Goal: Find specific page/section: Find specific page/section

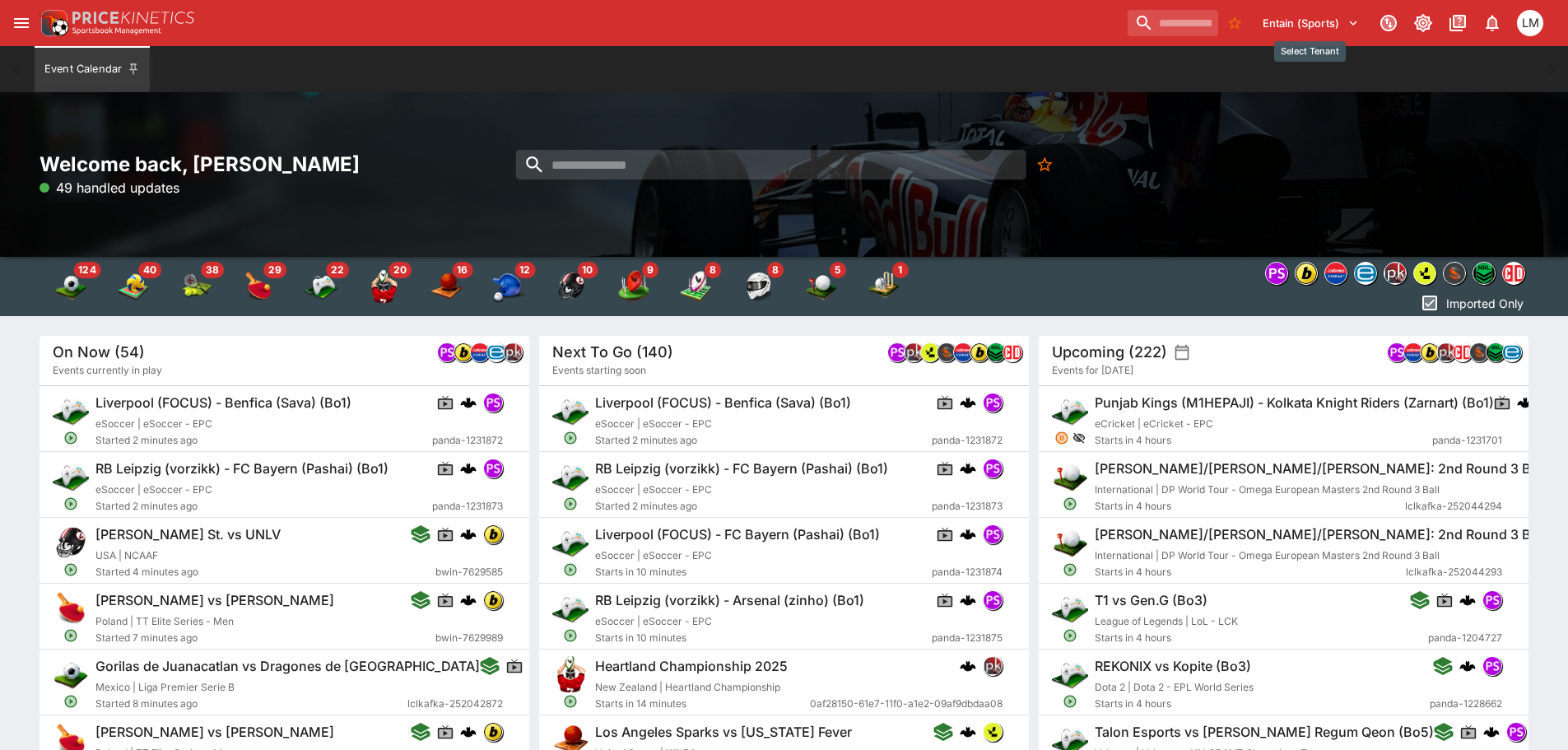
click at [1351, 28] on icon "Select Tenant" at bounding box center [1352, 23] width 15 height 15
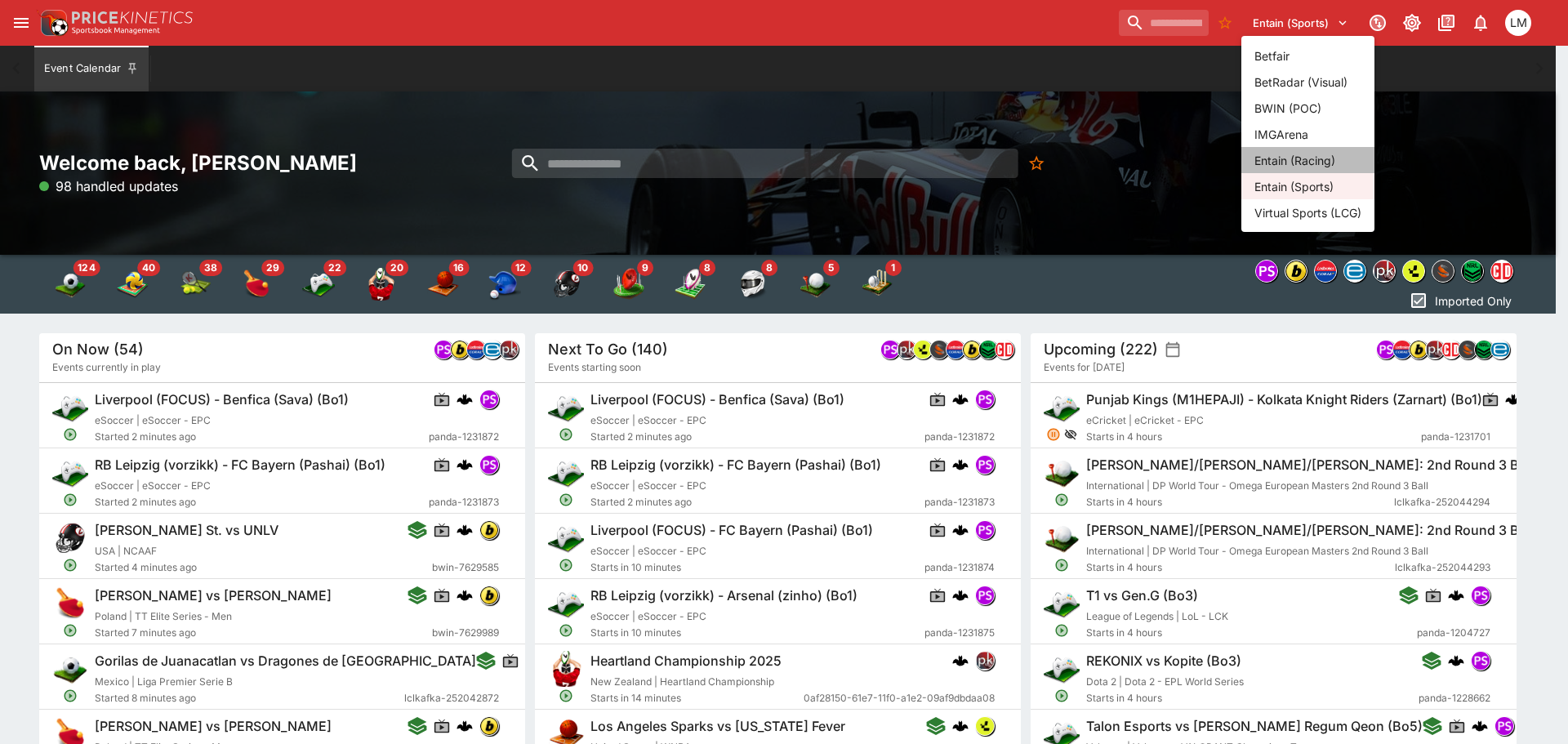
click at [1311, 160] on li "Entain (Racing)" at bounding box center [1308, 159] width 133 height 26
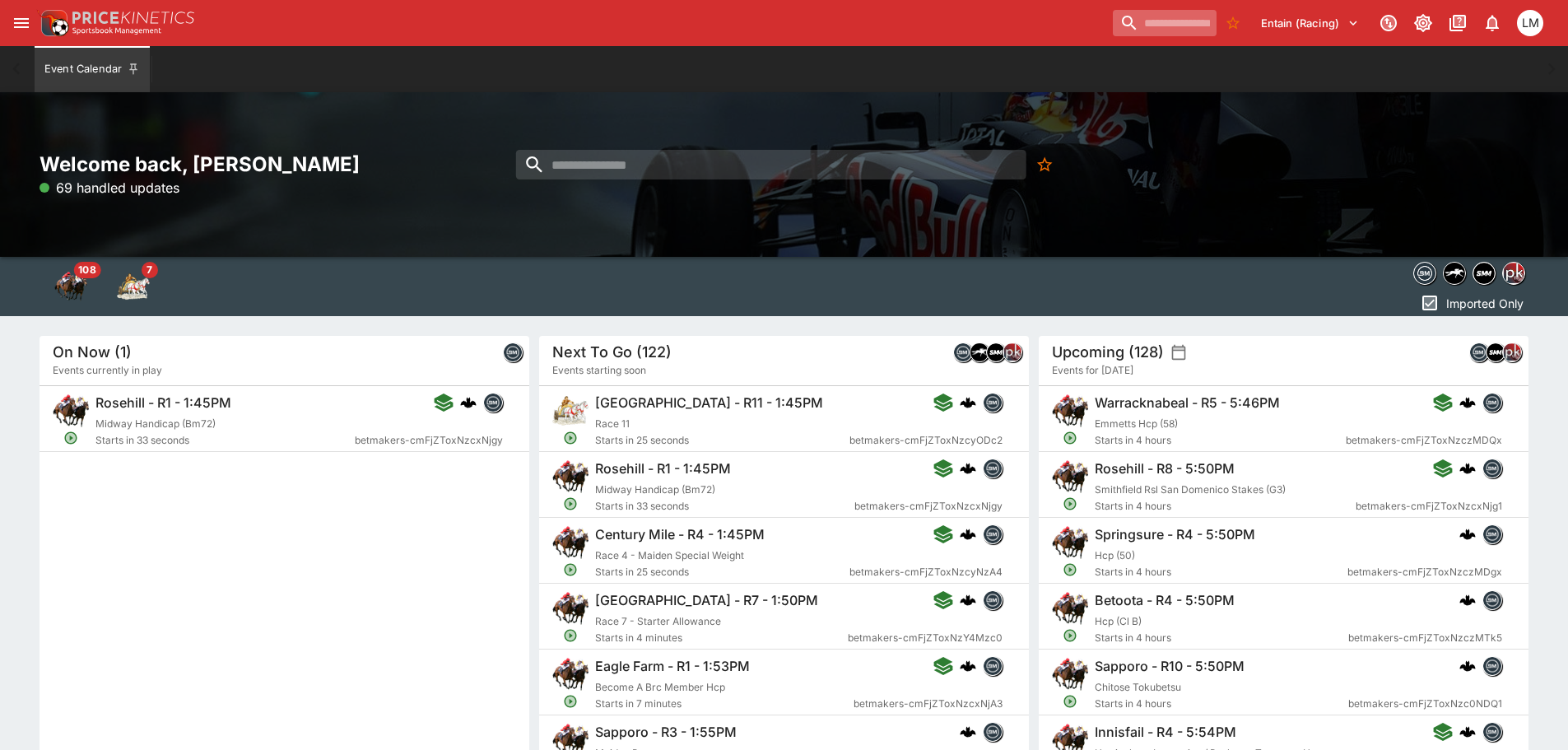
click at [1118, 22] on input "search" at bounding box center [1164, 23] width 104 height 27
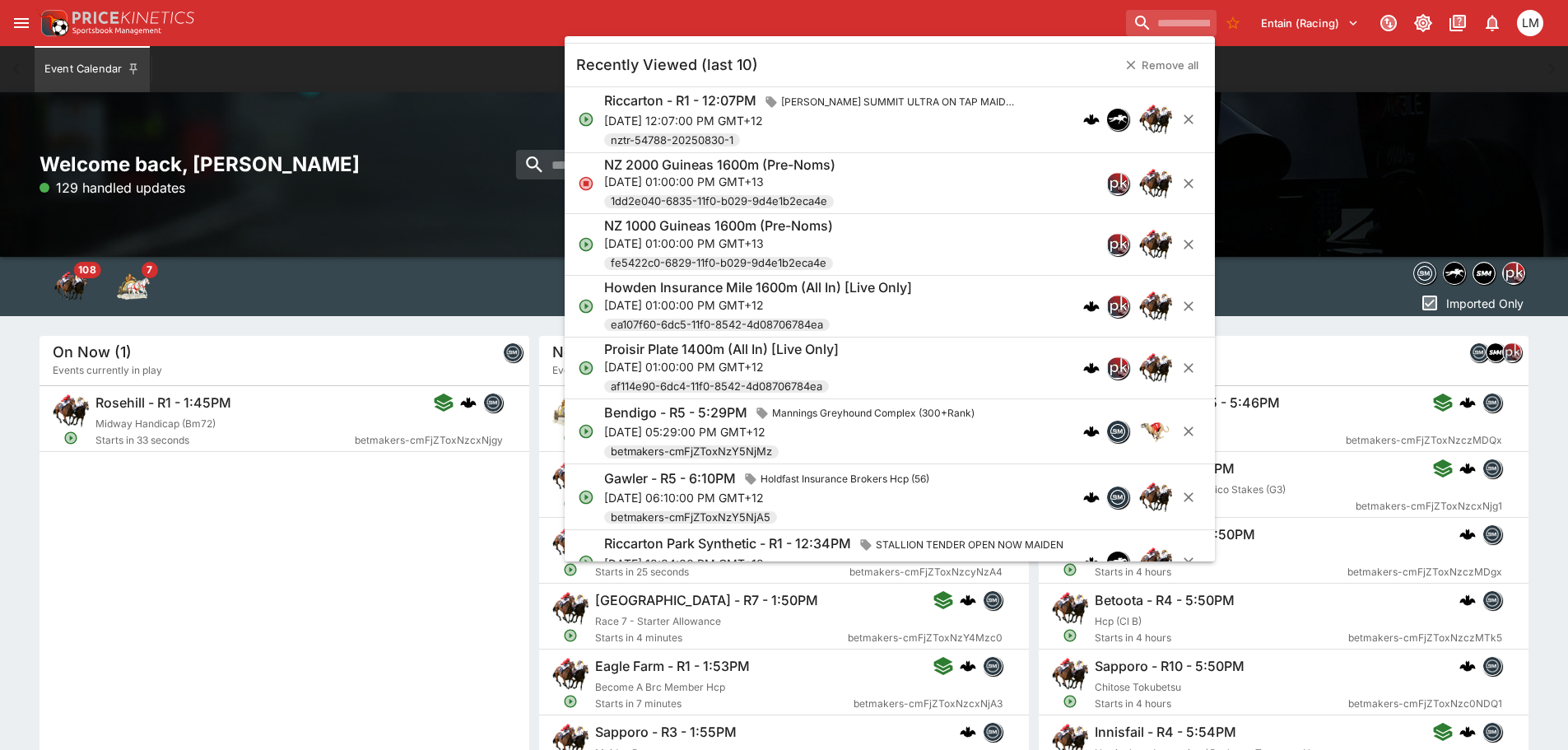
click at [679, 118] on p "[DATE] 12:07:00 PM GMT+12" at bounding box center [814, 120] width 420 height 17
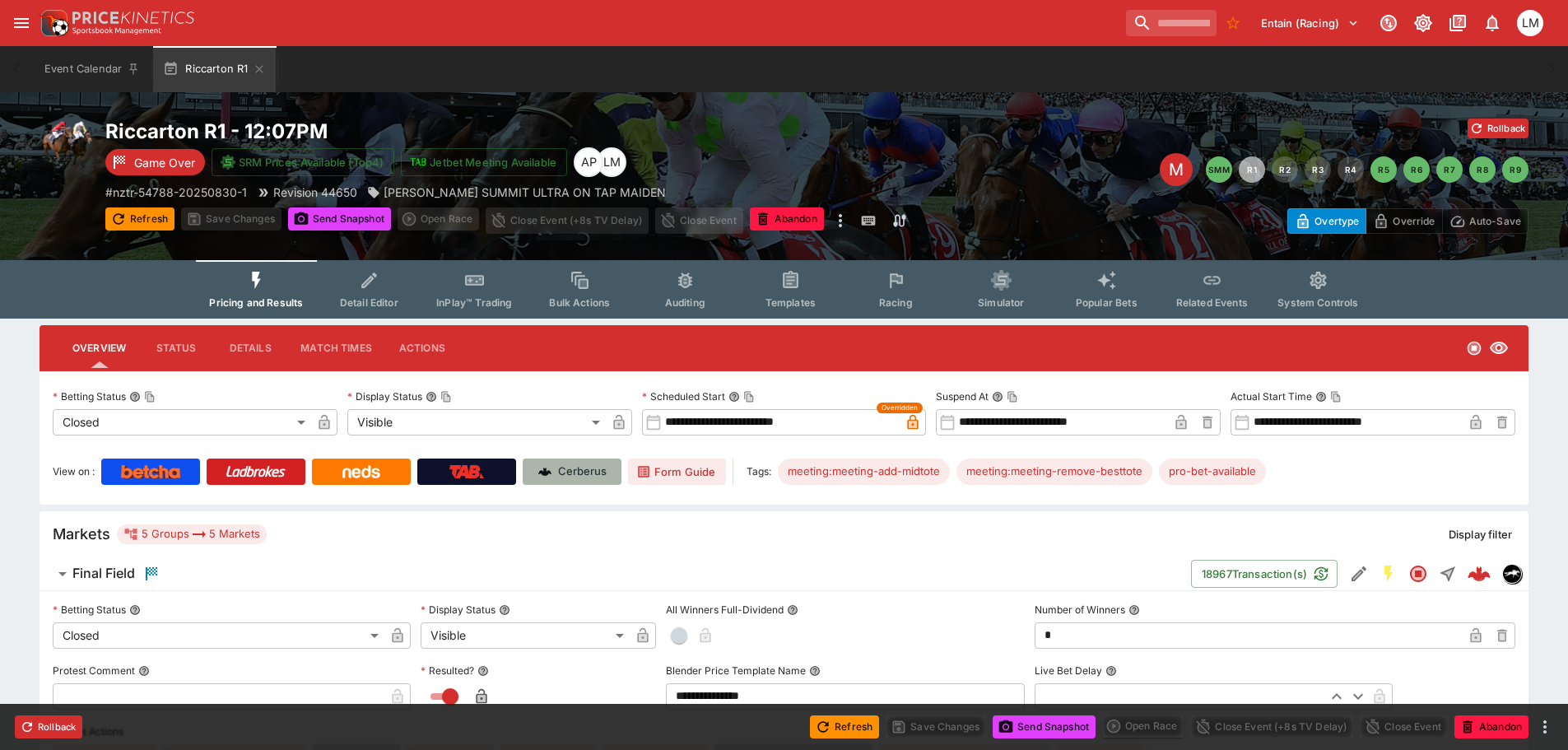
click at [573, 467] on p "Cerberus" at bounding box center [582, 472] width 49 height 17
